Goal: Go to known website: Go to known website

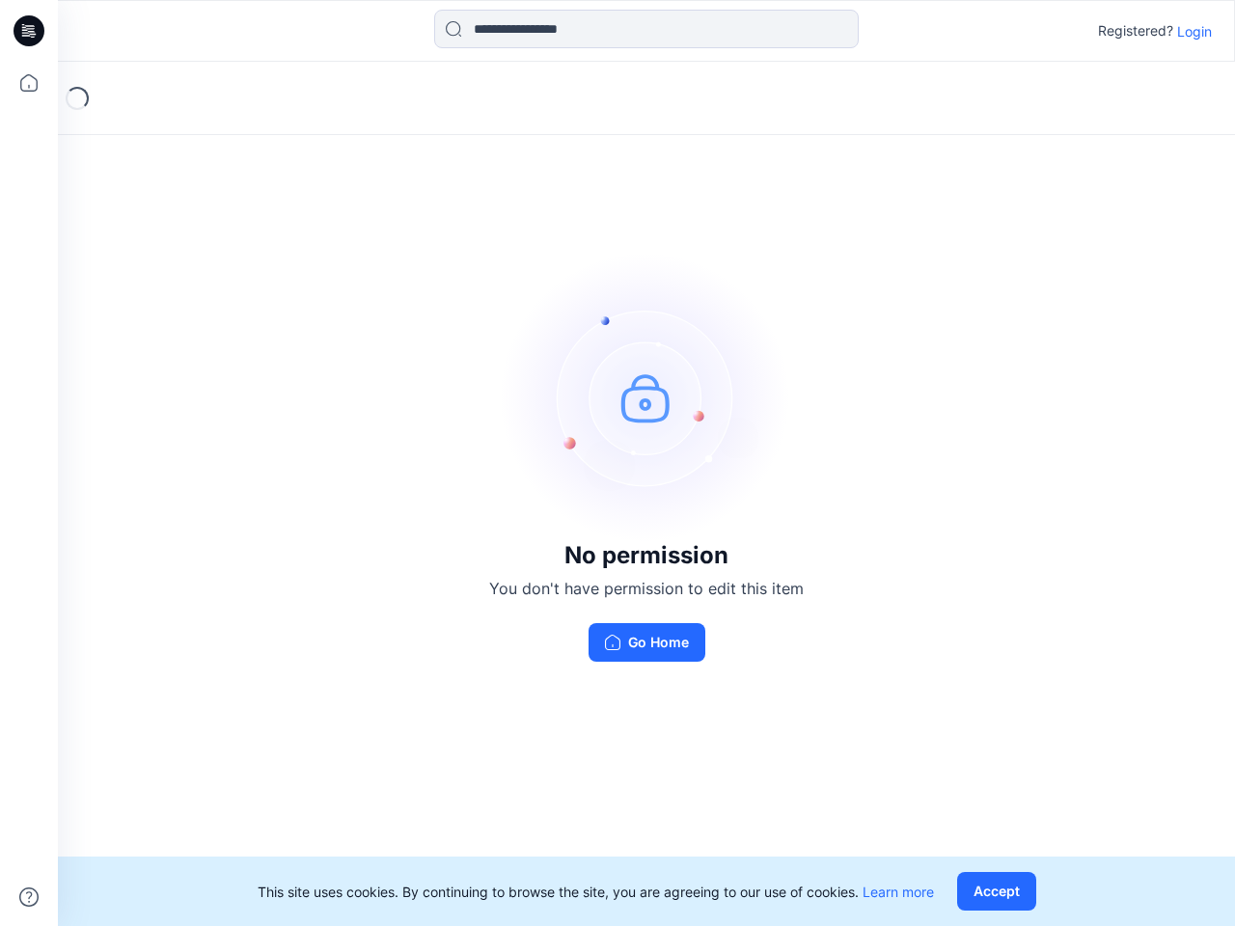
click at [617, 463] on img at bounding box center [646, 397] width 289 height 289
click at [30, 31] on icon at bounding box center [32, 31] width 8 height 1
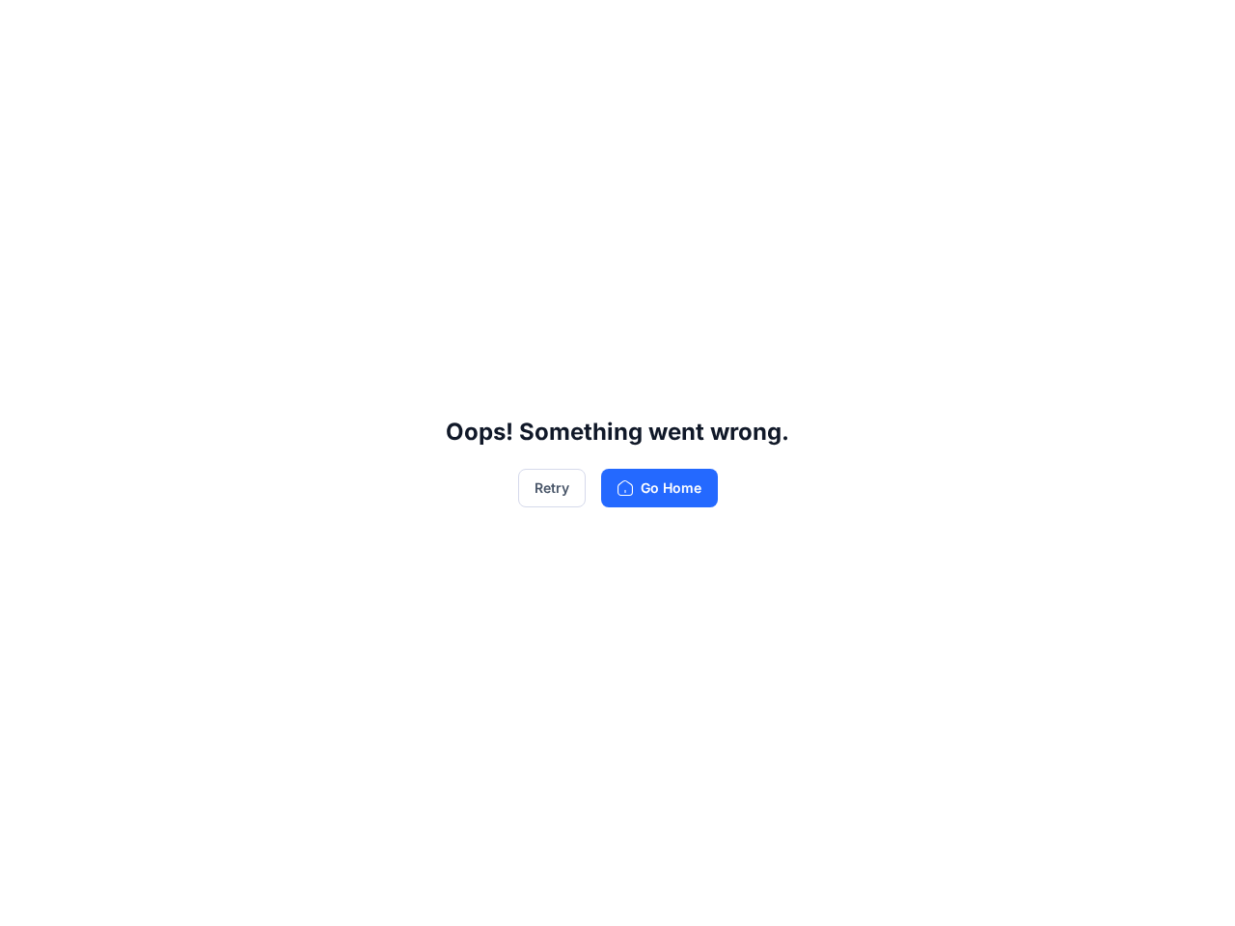
click at [29, 83] on div "Oops! Something went wrong. Retry Go Home" at bounding box center [617, 463] width 1235 height 926
click at [29, 897] on div "Oops! Something went wrong. Retry Go Home" at bounding box center [617, 463] width 1235 height 926
click at [646, 29] on div "Oops! Something went wrong. Retry Go Home" at bounding box center [617, 463] width 1235 height 926
click at [1194, 31] on div "Oops! Something went wrong. Retry Go Home" at bounding box center [617, 463] width 1235 height 926
click at [1000, 891] on div "Oops! Something went wrong. Retry Go Home" at bounding box center [617, 463] width 1235 height 926
